Goal: Task Accomplishment & Management: Complete application form

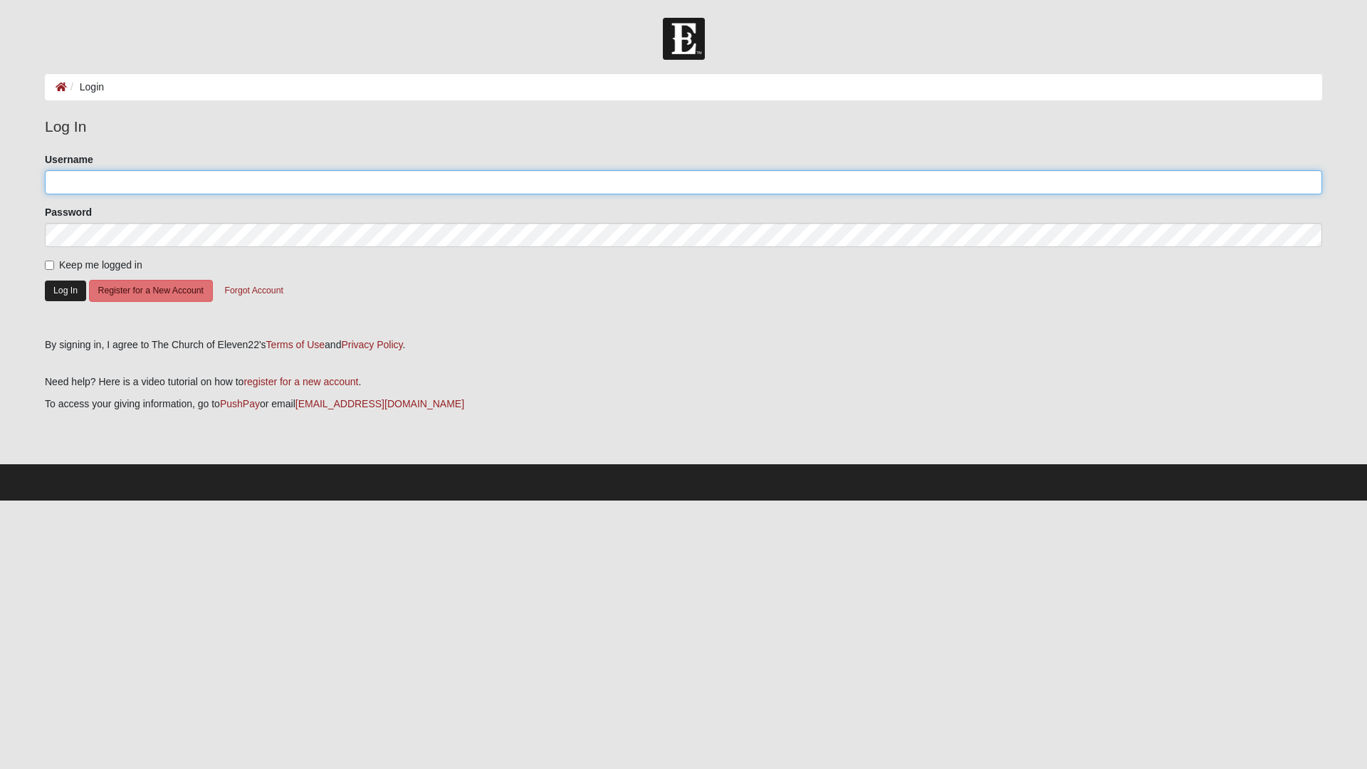
type input "Brantdavis"
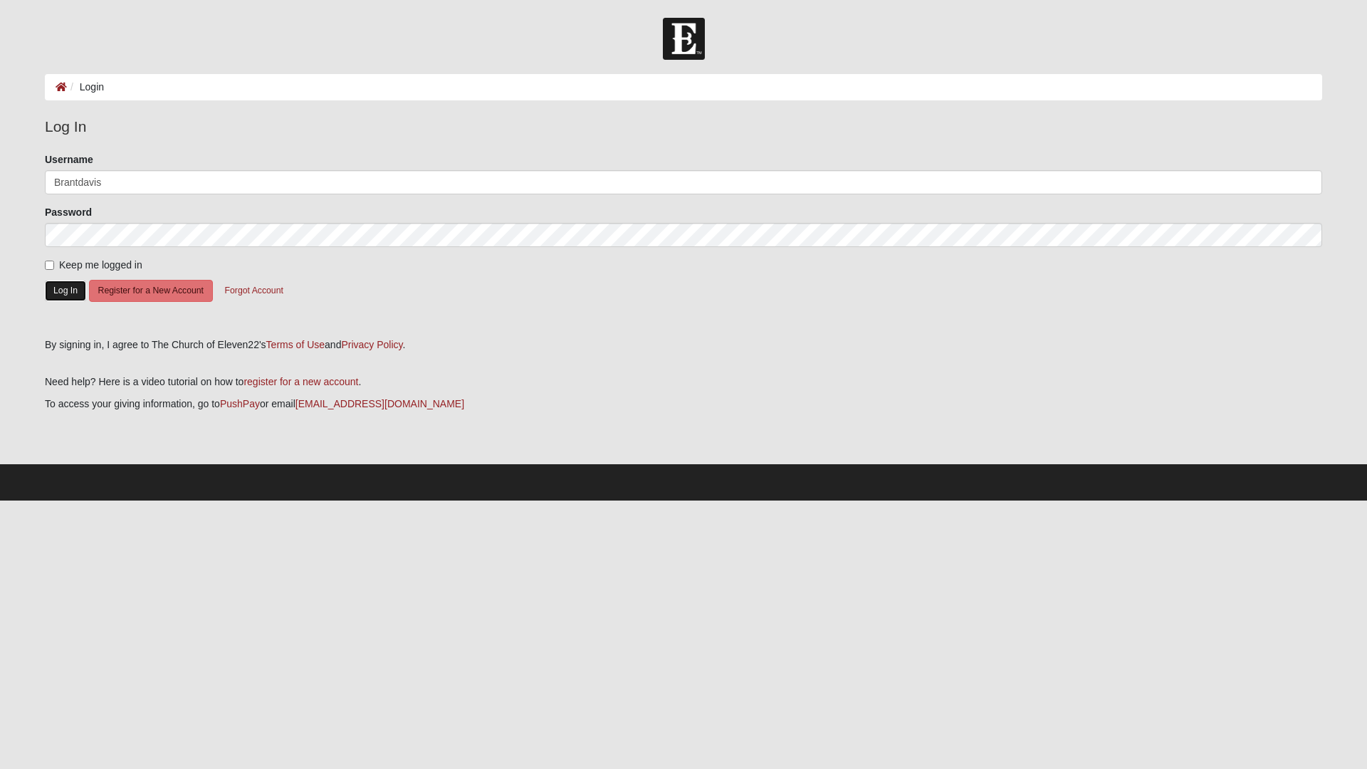
click at [63, 293] on button "Log In" at bounding box center [65, 290] width 41 height 21
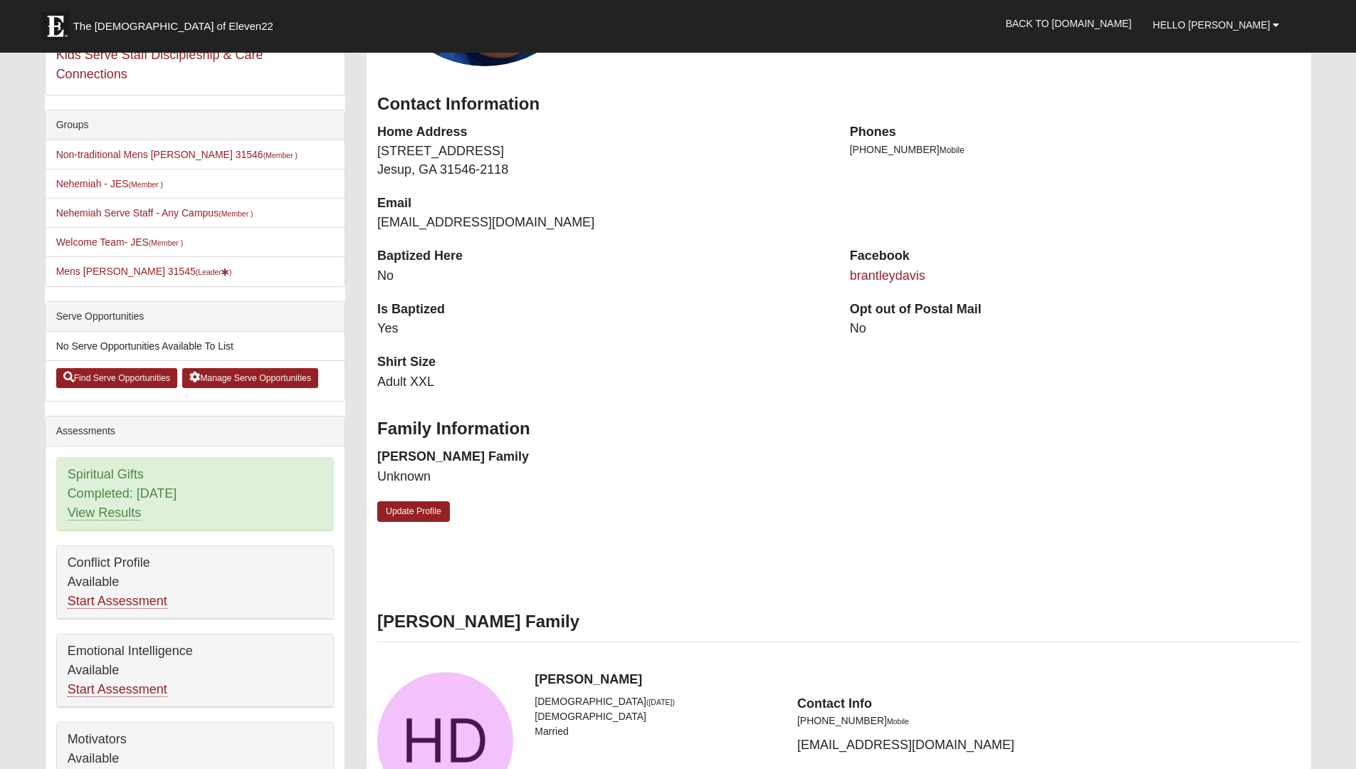
scroll to position [4, 0]
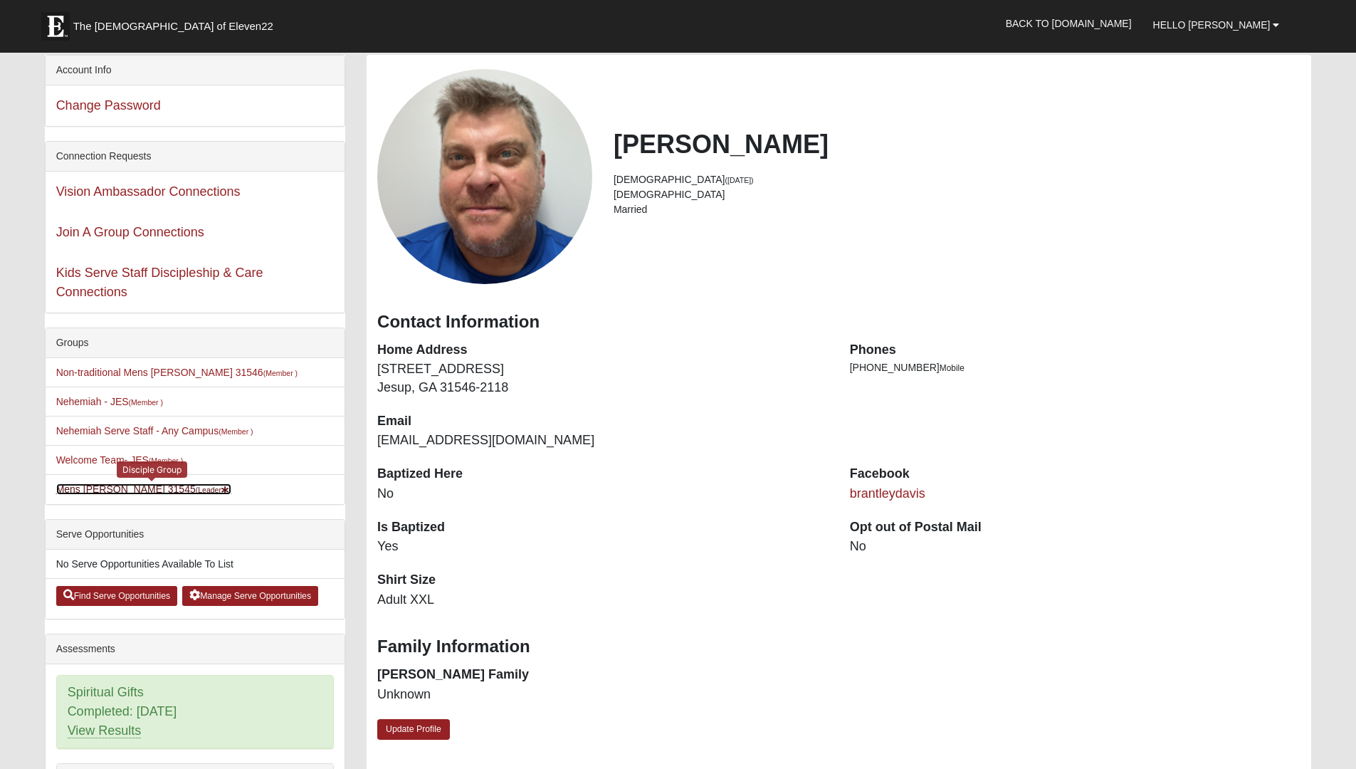
click at [115, 490] on link "Mens Davis - Stossmeister 31545 (Leader )" at bounding box center [144, 488] width 176 height 11
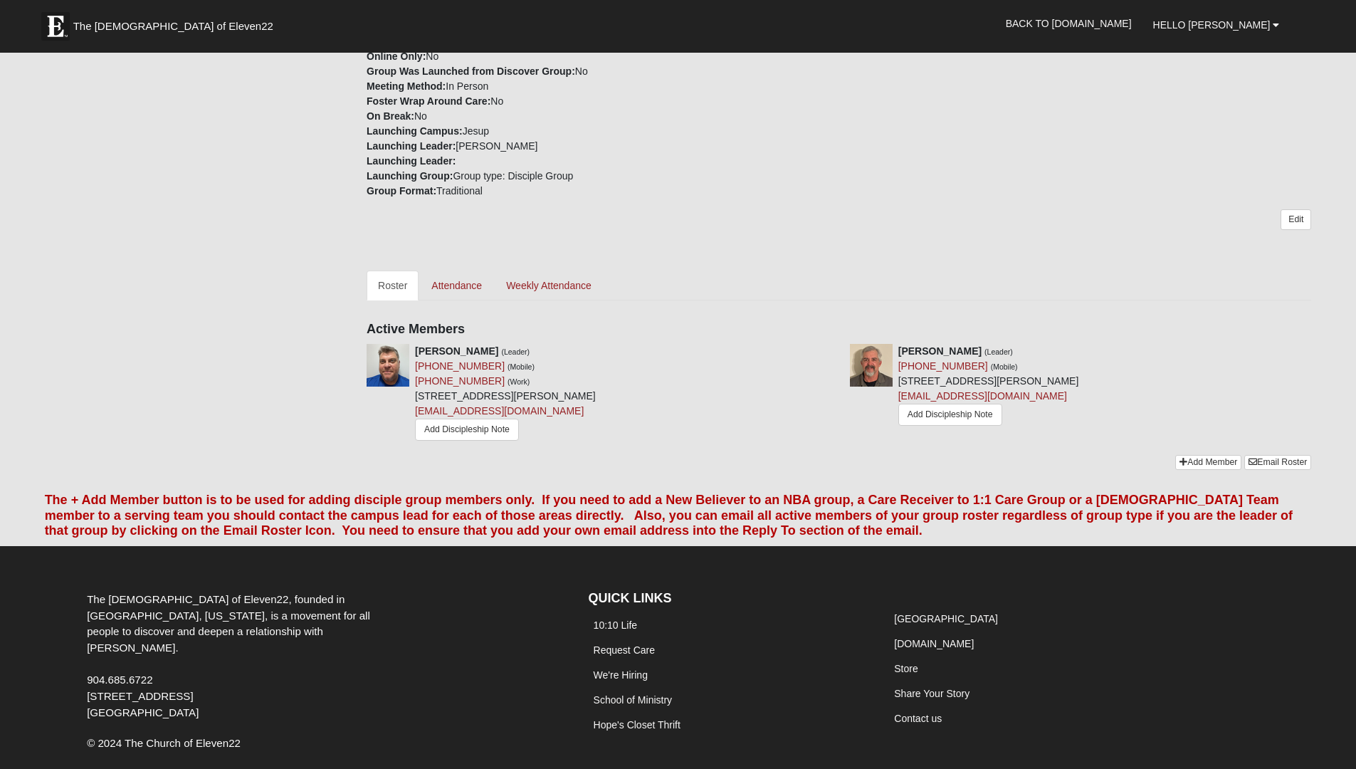
scroll to position [446, 0]
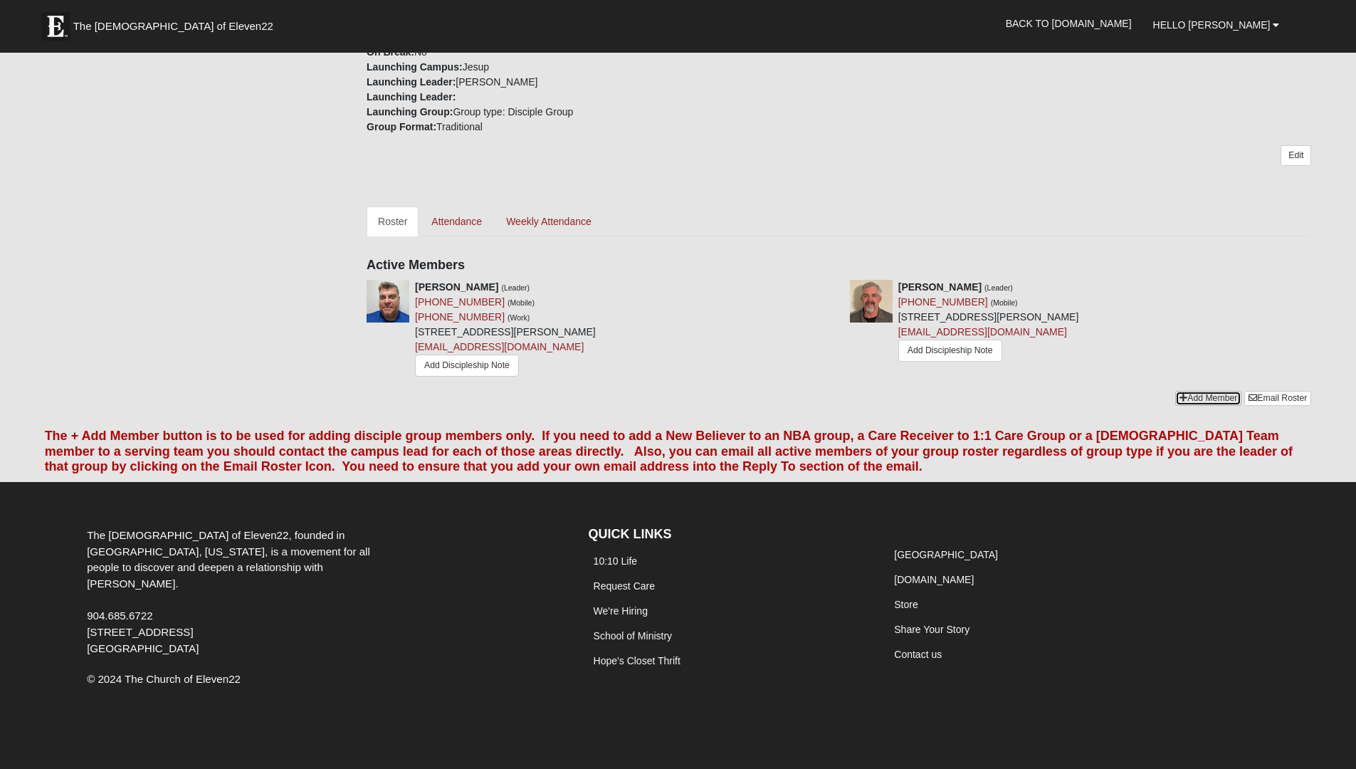
click at [1201, 395] on link "Add Member" at bounding box center [1208, 398] width 66 height 15
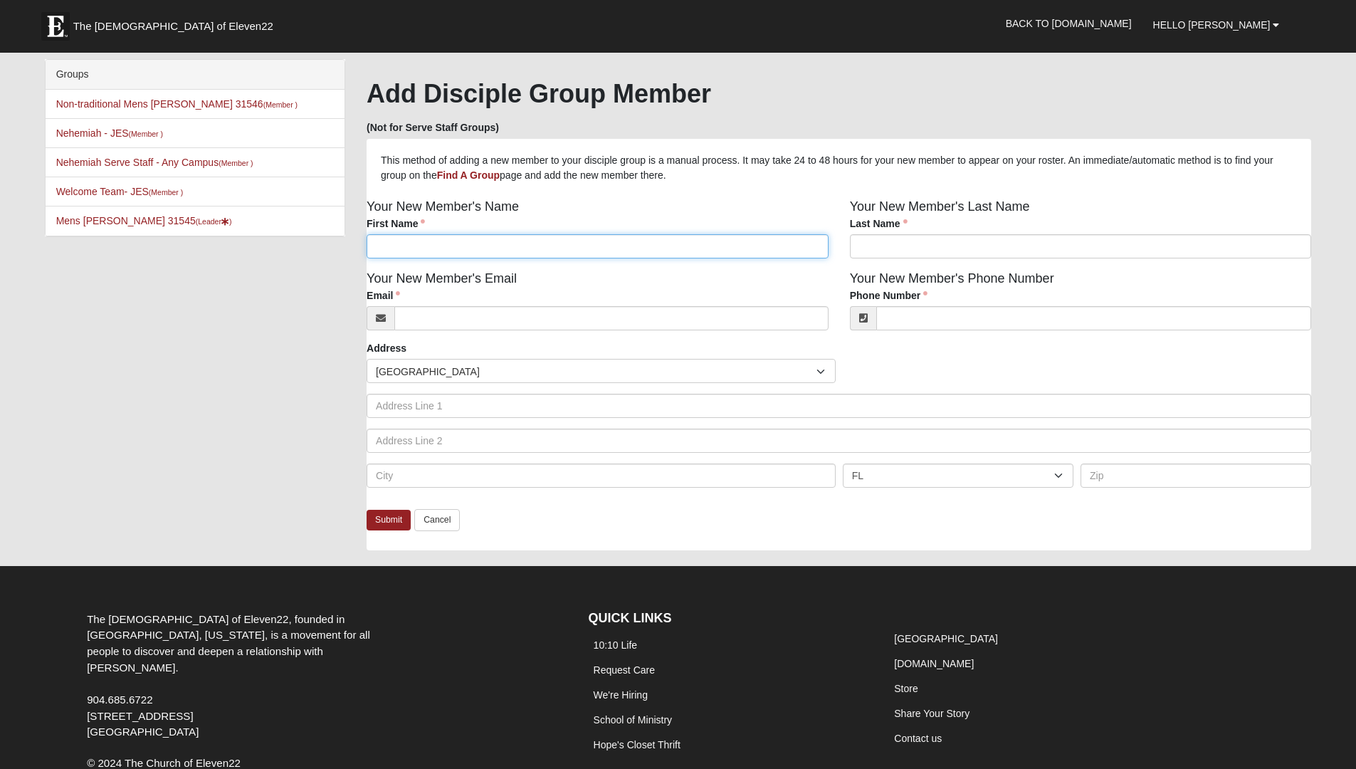
click at [448, 251] on input "First Name" at bounding box center [598, 246] width 462 height 24
type input "[PERSON_NAME]"
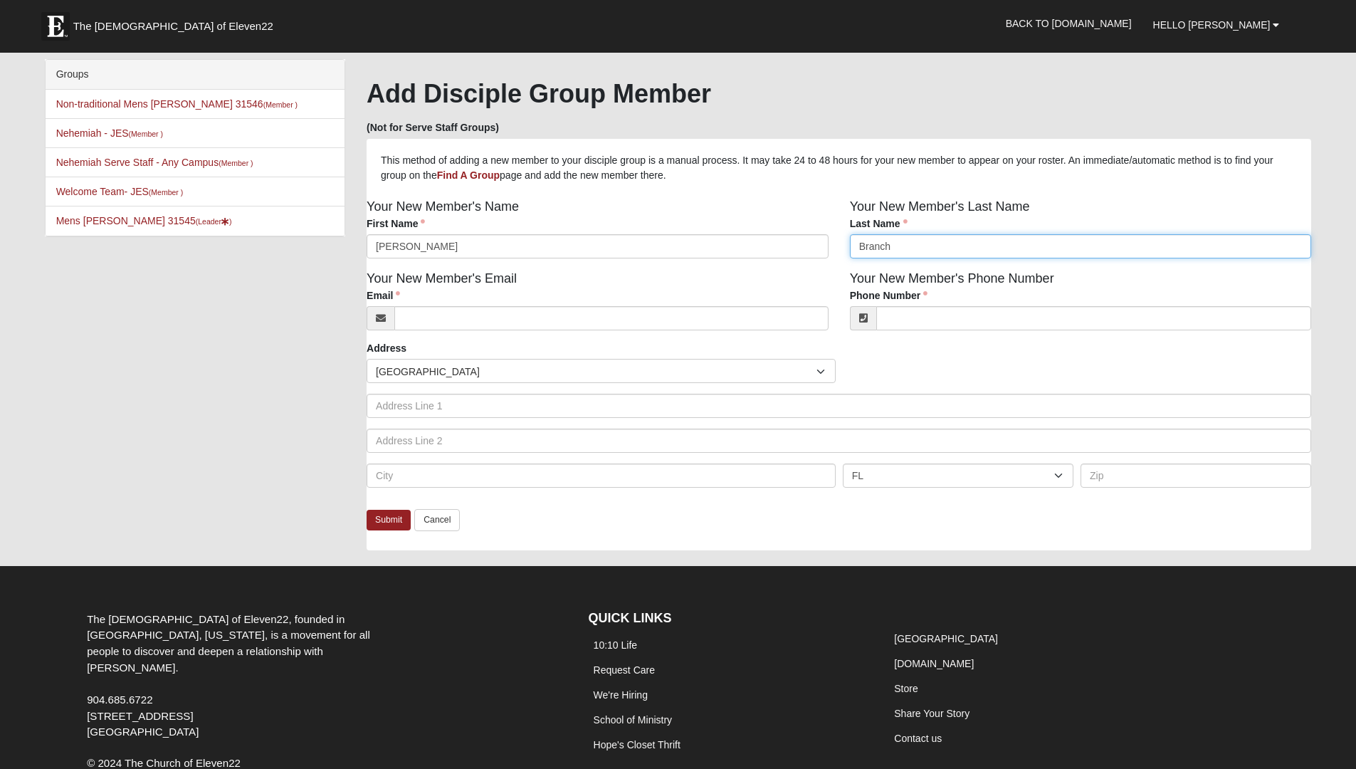
type input "Branch"
